Goal: Navigation & Orientation: Find specific page/section

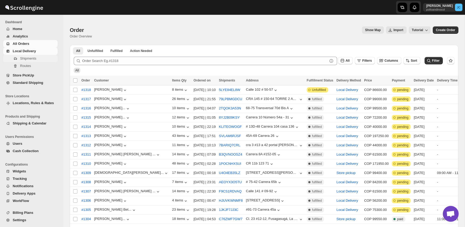
click at [32, 60] on span "Shipments" at bounding box center [28, 59] width 16 height 4
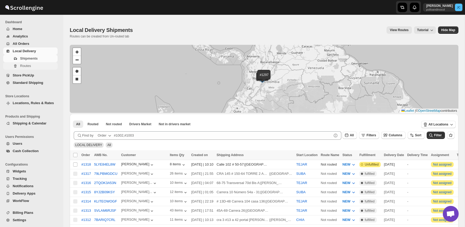
click at [31, 66] on span "Routes" at bounding box center [38, 65] width 36 height 5
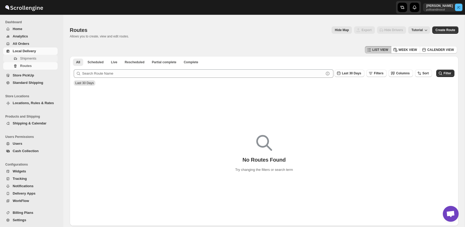
click at [32, 57] on span "Shipments" at bounding box center [28, 59] width 16 height 4
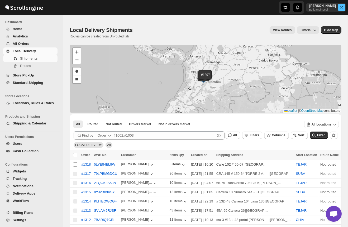
click at [34, 44] on span "All Orders" at bounding box center [35, 43] width 44 height 5
